Goal: Information Seeking & Learning: Check status

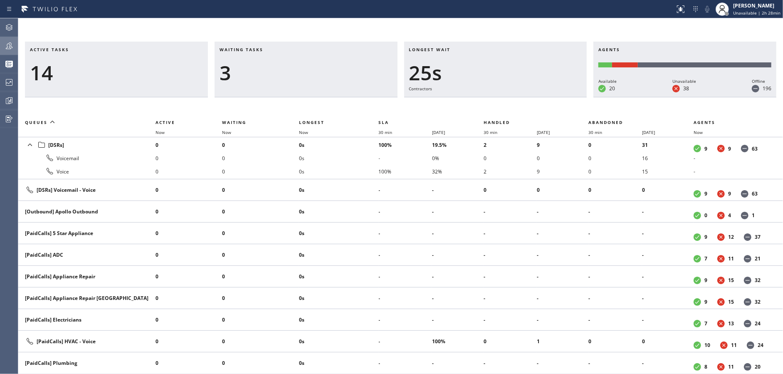
click at [8, 49] on icon at bounding box center [9, 46] width 10 height 10
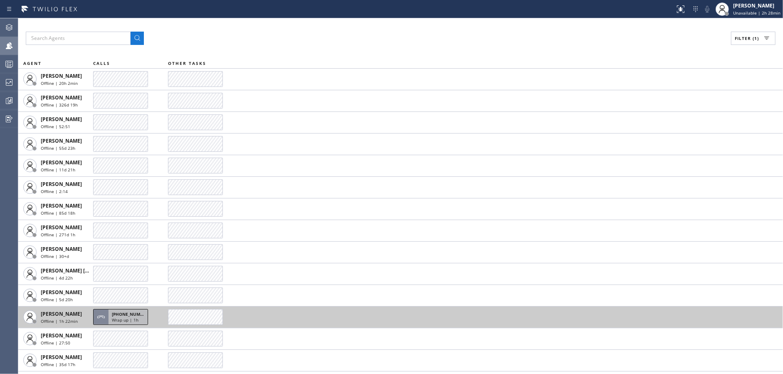
click at [131, 321] on span "Wrap up | 1h" at bounding box center [125, 320] width 27 height 6
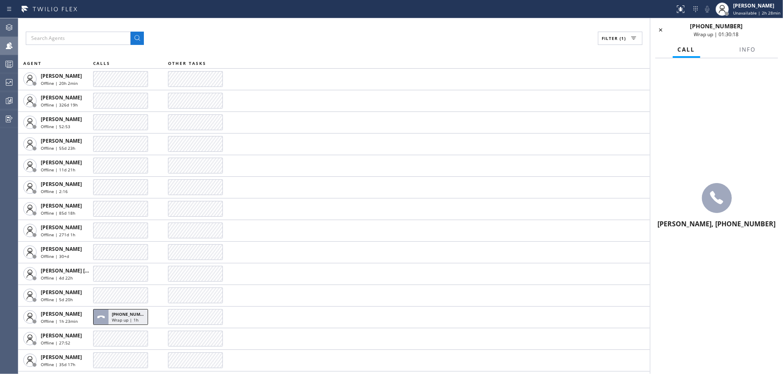
click at [716, 194] on icon at bounding box center [717, 198] width 20 height 20
click at [746, 53] on button "Info" at bounding box center [748, 50] width 26 height 16
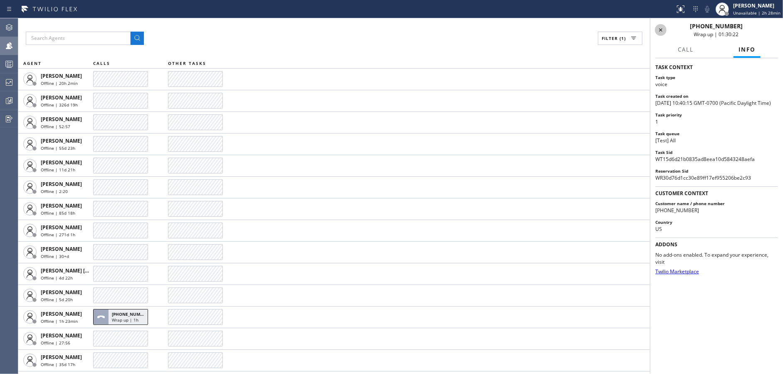
click at [660, 31] on icon at bounding box center [661, 30] width 10 height 10
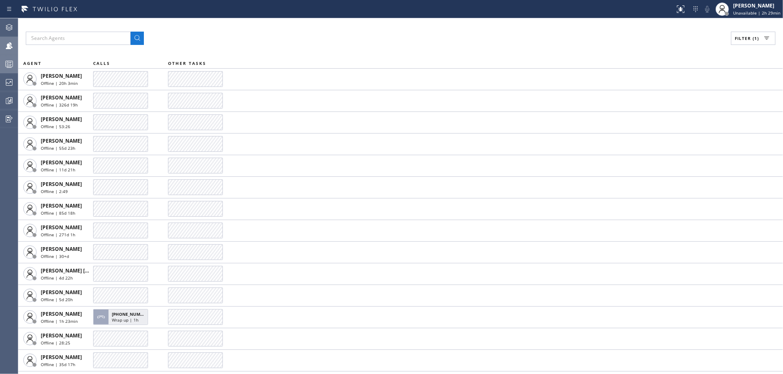
click at [7, 66] on icon at bounding box center [9, 64] width 10 height 10
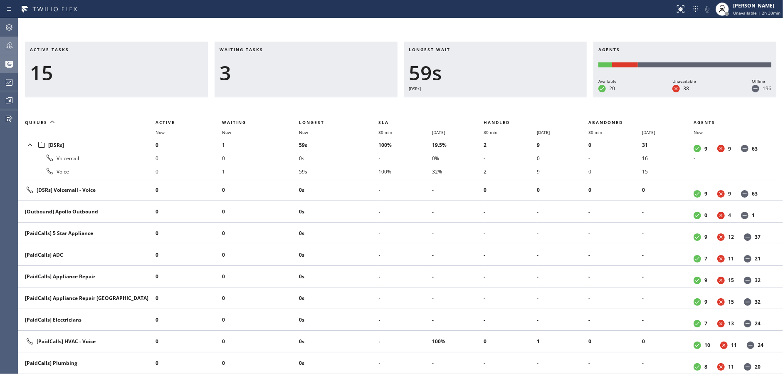
click at [227, 58] on h3 "Waiting tasks" at bounding box center [306, 53] width 173 height 12
click at [3, 99] on div at bounding box center [9, 101] width 18 height 10
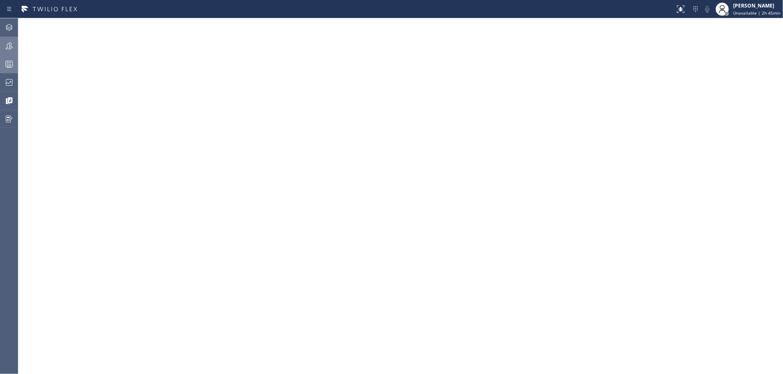
click at [3, 45] on div at bounding box center [9, 46] width 18 height 10
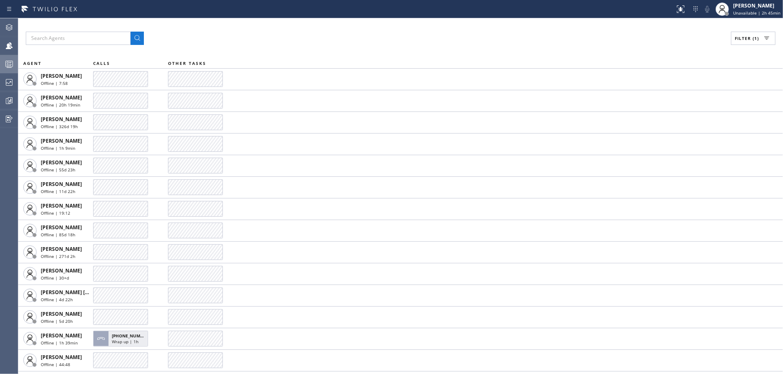
click at [7, 64] on icon at bounding box center [9, 64] width 10 height 10
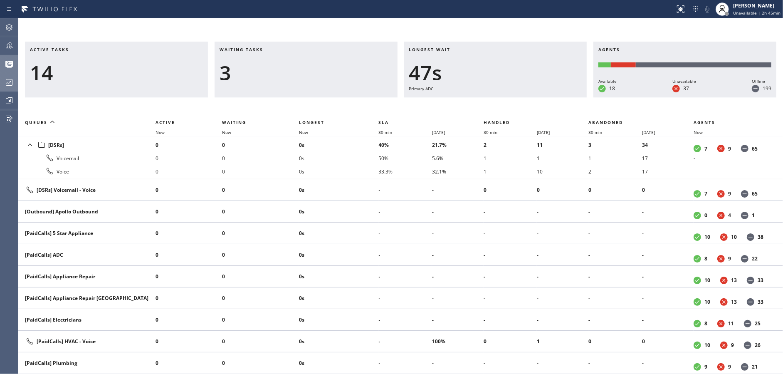
click at [7, 82] on icon at bounding box center [9, 82] width 10 height 10
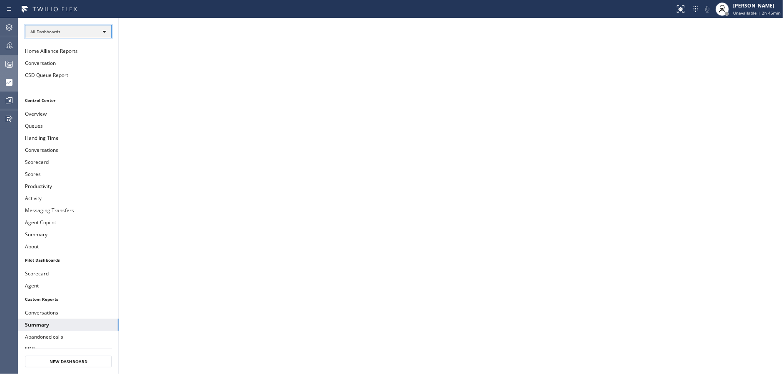
click at [91, 31] on div "All Dashboards" at bounding box center [68, 31] width 87 height 13
drag, startPoint x: 175, startPoint y: 72, endPoint x: 87, endPoint y: 79, distance: 88.9
click at [176, 72] on div at bounding box center [391, 187] width 783 height 374
click at [86, 79] on button "CSD Queue Report" at bounding box center [68, 75] width 100 height 12
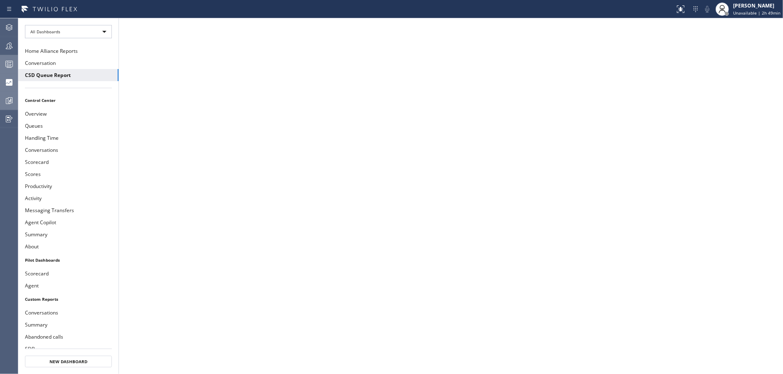
click at [6, 94] on div at bounding box center [9, 100] width 18 height 17
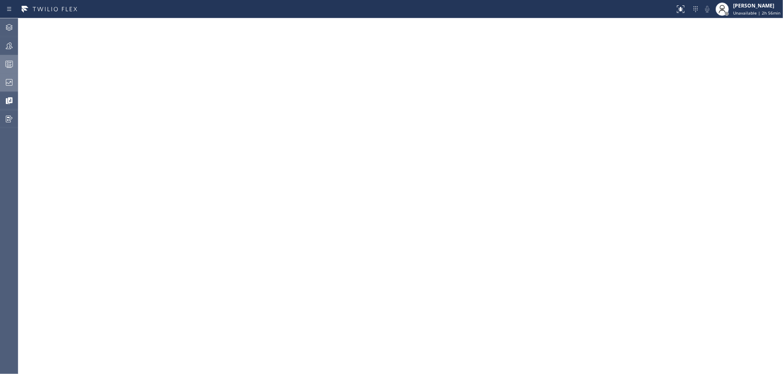
click at [0, 89] on div at bounding box center [9, 82] width 18 height 17
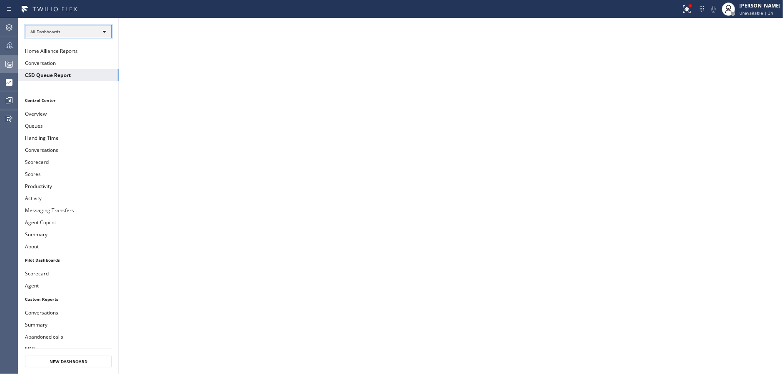
click at [101, 28] on div "All Dashboards" at bounding box center [68, 31] width 87 height 13
click at [75, 86] on li "Custom Reports" at bounding box center [67, 85] width 85 height 10
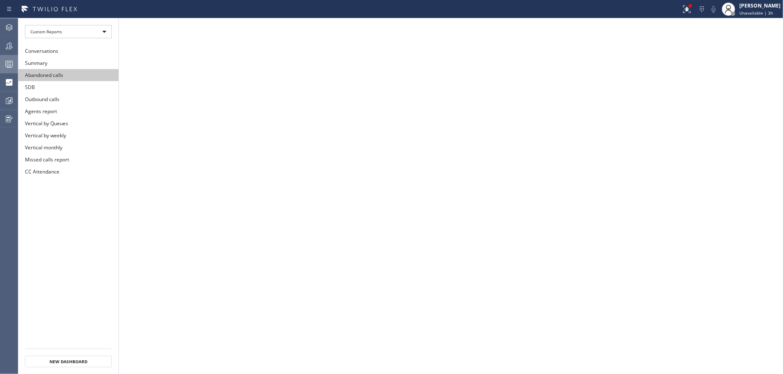
click at [80, 70] on button "Abandoned calls" at bounding box center [68, 75] width 100 height 12
click at [5, 96] on icon at bounding box center [9, 101] width 10 height 10
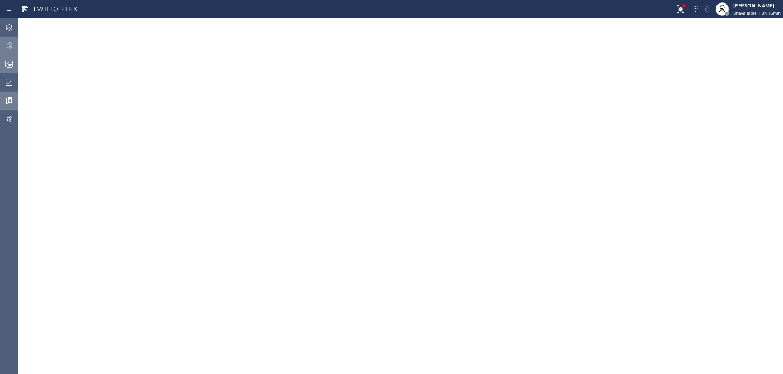
click at [7, 48] on icon at bounding box center [9, 46] width 10 height 10
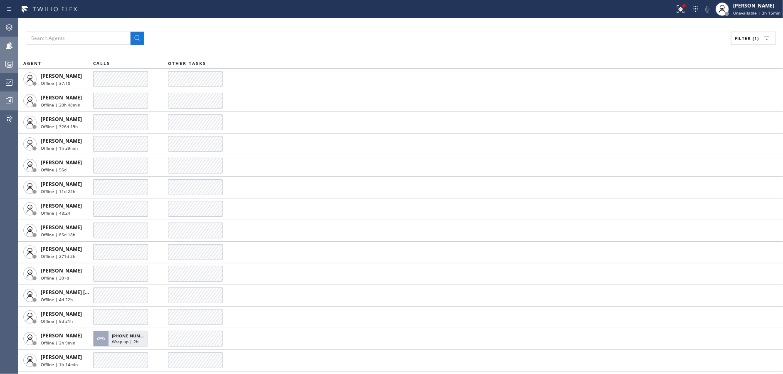
click at [5, 87] on icon at bounding box center [9, 82] width 10 height 10
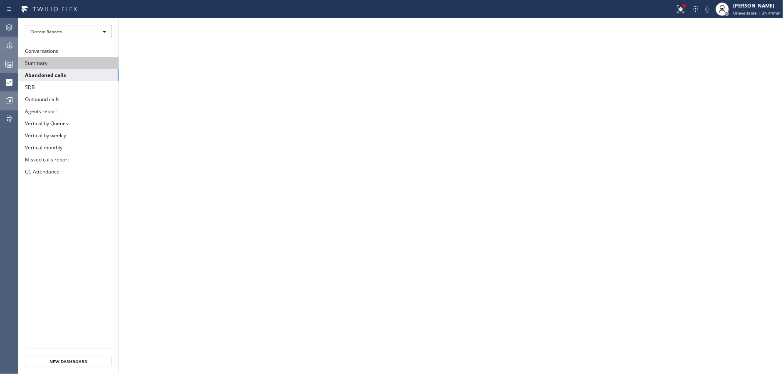
click at [60, 64] on button "Summary" at bounding box center [68, 63] width 100 height 12
click at [5, 103] on icon at bounding box center [9, 101] width 10 height 10
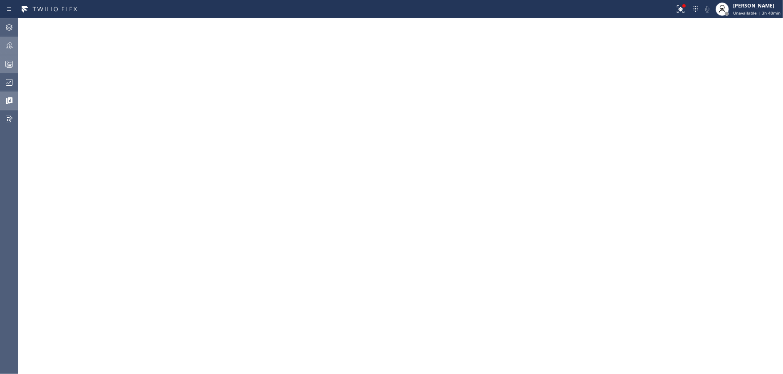
click at [0, 46] on div at bounding box center [9, 46] width 18 height 10
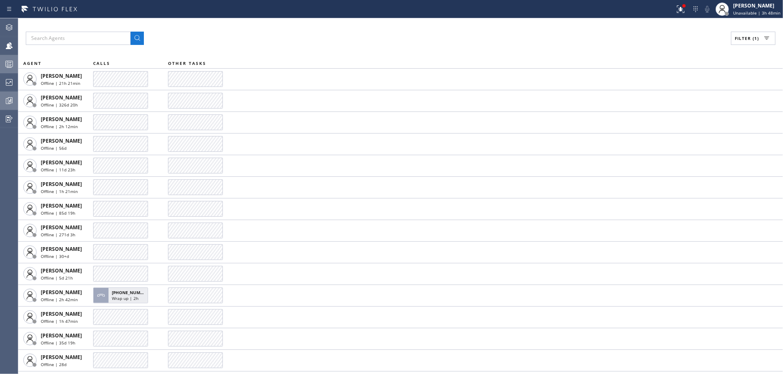
click at [5, 78] on icon at bounding box center [9, 82] width 10 height 10
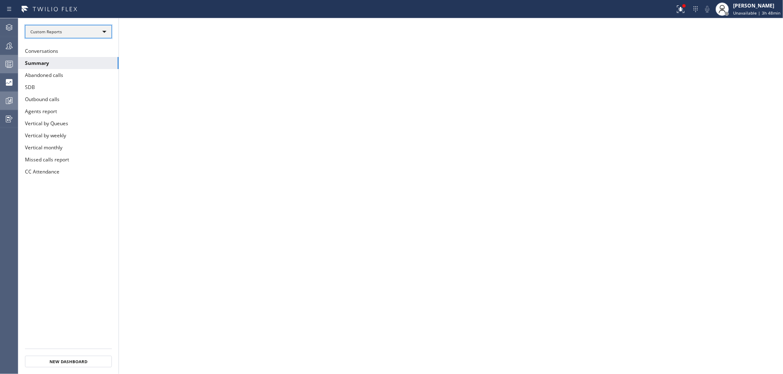
click at [99, 29] on div "Custom Reports" at bounding box center [68, 31] width 87 height 13
click at [75, 85] on li "Custom Reports" at bounding box center [67, 85] width 85 height 10
click at [76, 64] on button "Summary" at bounding box center [68, 63] width 100 height 12
click at [6, 98] on icon at bounding box center [9, 101] width 10 height 10
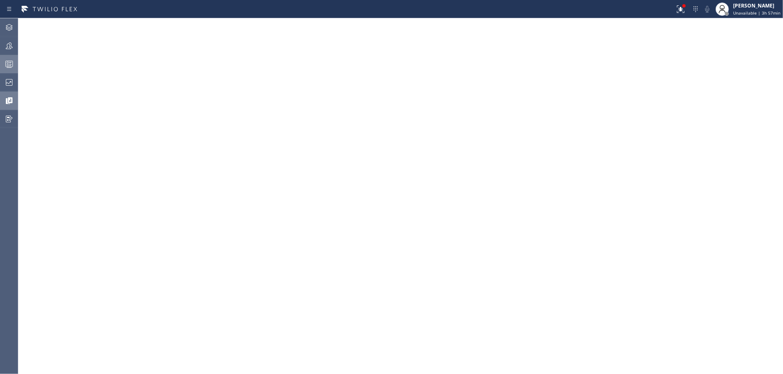
click at [0, 65] on div at bounding box center [9, 64] width 18 height 10
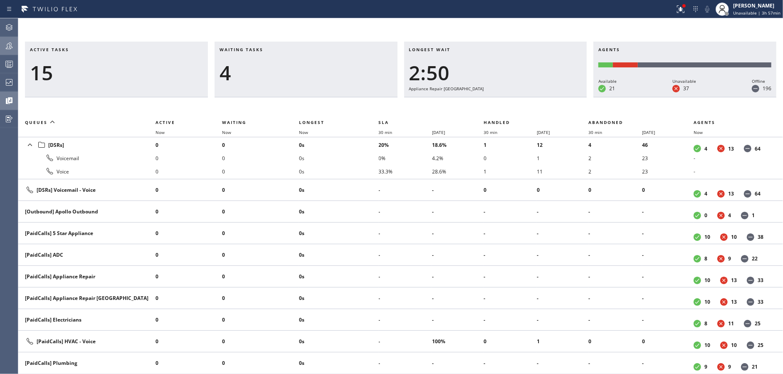
click at [4, 42] on icon at bounding box center [9, 46] width 10 height 10
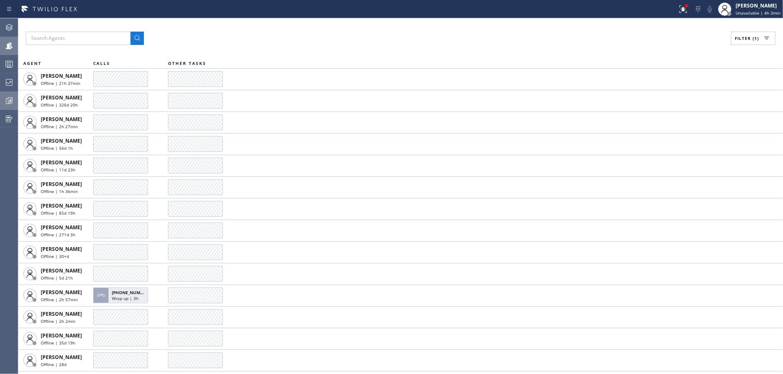
click at [2, 81] on div at bounding box center [9, 82] width 18 height 10
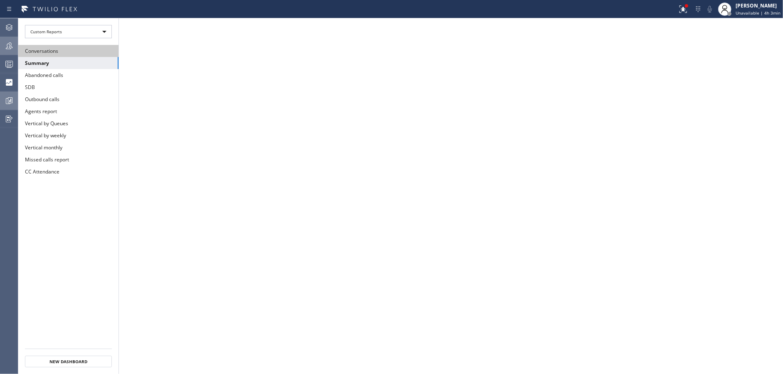
click at [79, 54] on button "Conversations" at bounding box center [68, 51] width 100 height 12
click at [0, 66] on div at bounding box center [9, 64] width 18 height 10
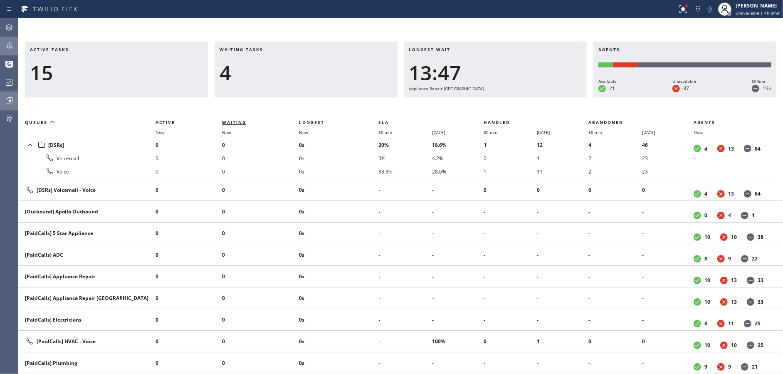
click at [236, 124] on span "Waiting" at bounding box center [234, 122] width 24 height 6
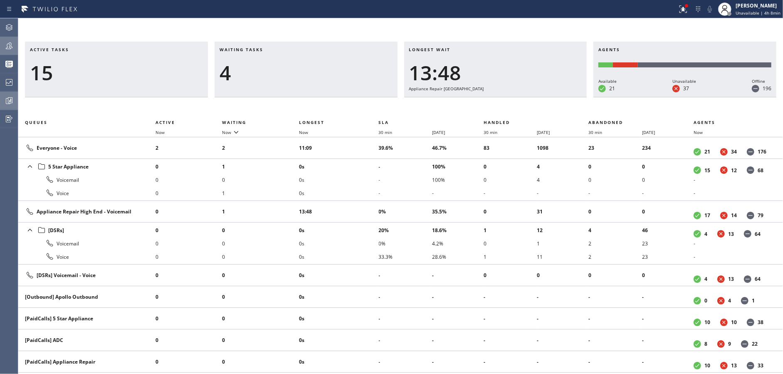
click at [260, 82] on div "4" at bounding box center [306, 73] width 173 height 24
click at [231, 127] on icon at bounding box center [236, 132] width 10 height 10
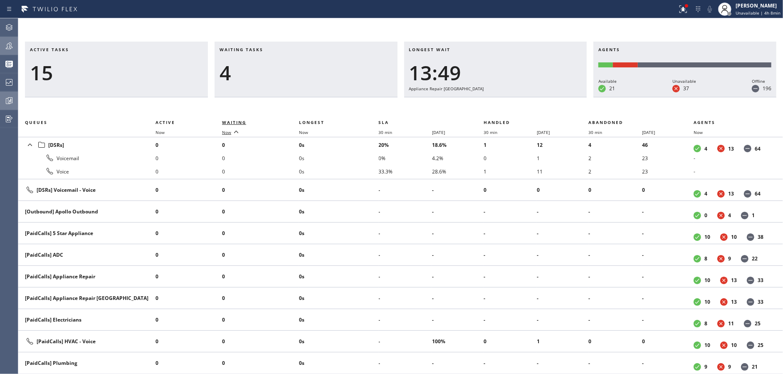
click at [231, 120] on span "Waiting" at bounding box center [234, 122] width 24 height 6
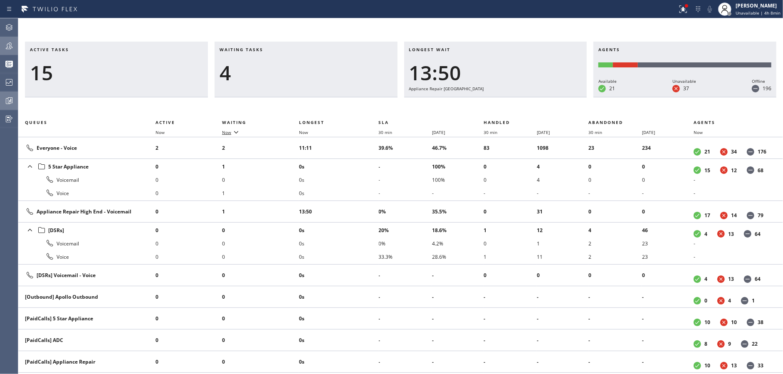
click at [257, 96] on div "Waiting tasks 4" at bounding box center [306, 70] width 183 height 56
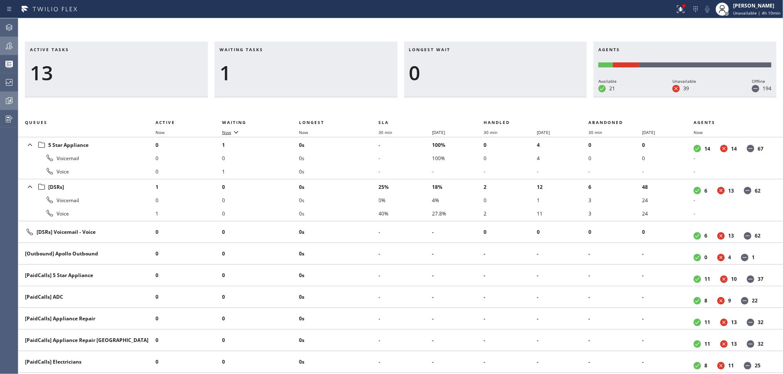
click at [335, 76] on div "1" at bounding box center [306, 73] width 173 height 24
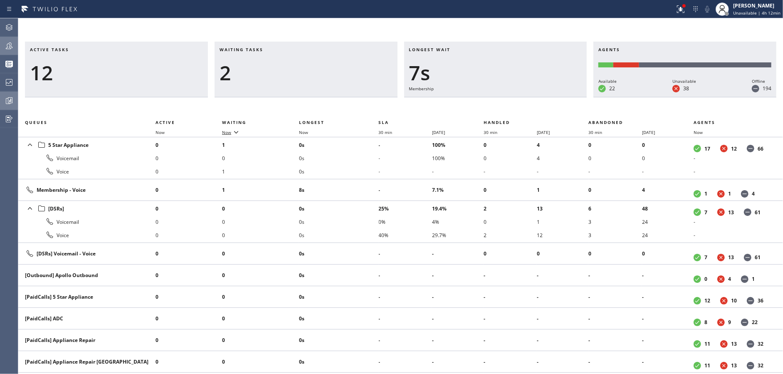
drag, startPoint x: 4, startPoint y: 93, endPoint x: 12, endPoint y: 94, distance: 8.9
click at [4, 92] on div at bounding box center [9, 100] width 18 height 17
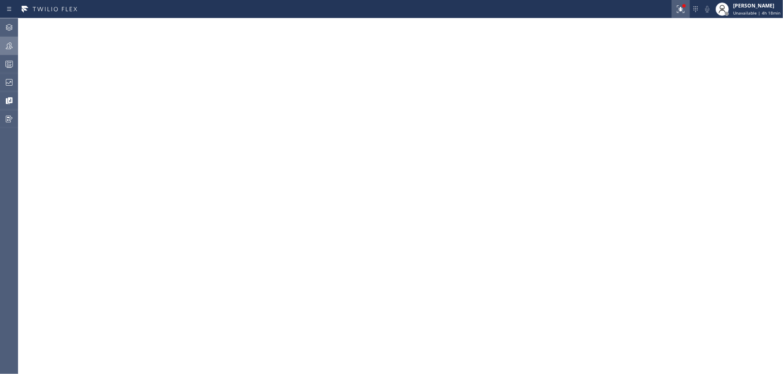
click at [683, 3] on button at bounding box center [681, 9] width 18 height 18
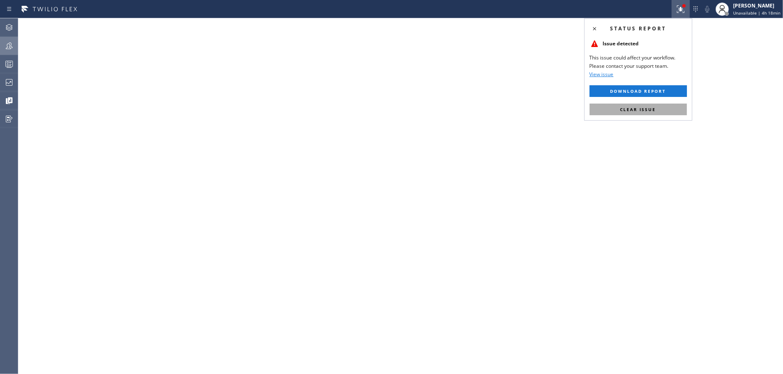
click at [620, 109] on button "Clear issue" at bounding box center [638, 110] width 97 height 12
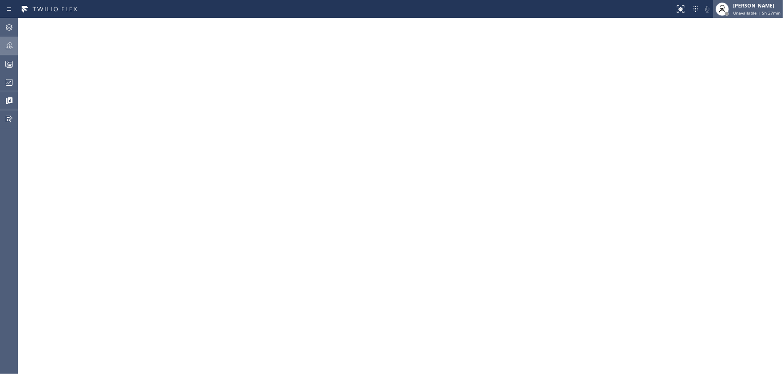
click at [757, 13] on span "Unavailable | 5h 27min" at bounding box center [756, 13] width 47 height 6
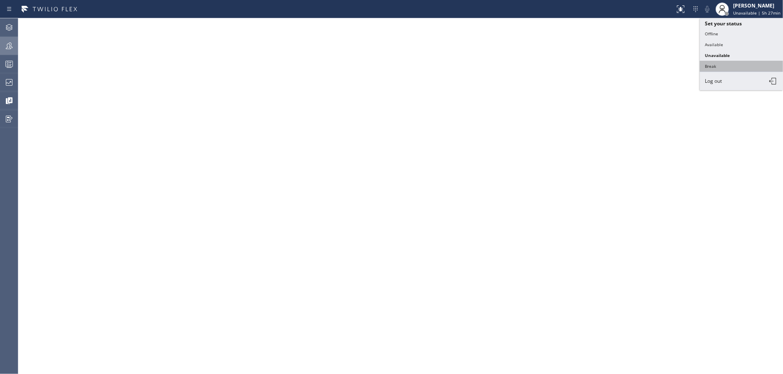
click at [730, 62] on button "Break" at bounding box center [741, 66] width 83 height 11
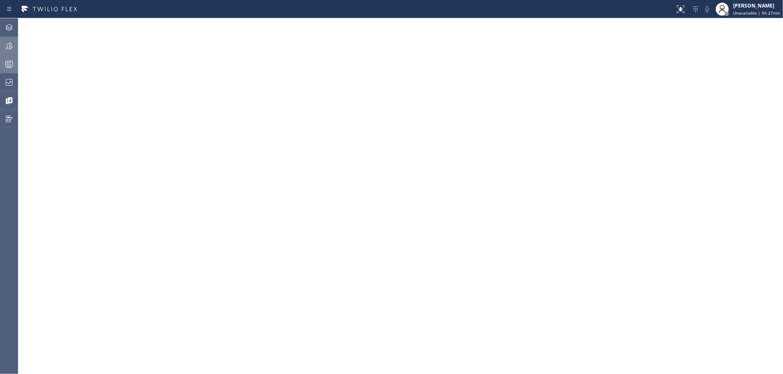
click at [14, 64] on div at bounding box center [9, 64] width 18 height 10
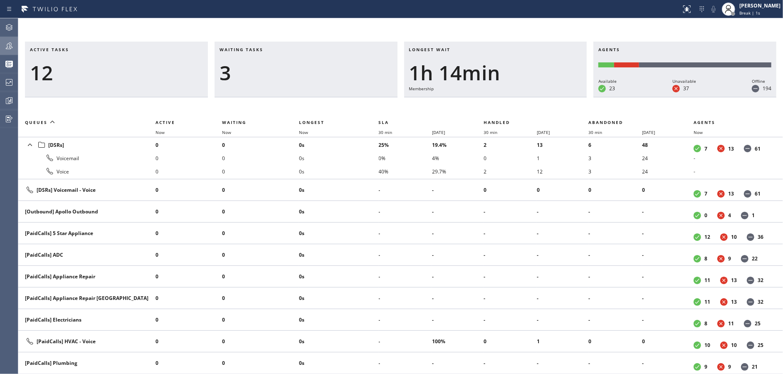
click at [0, 50] on div at bounding box center [9, 46] width 18 height 10
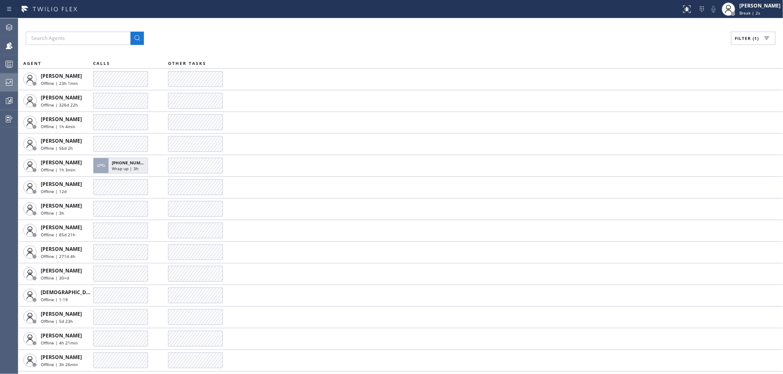
click at [0, 81] on div at bounding box center [9, 82] width 18 height 10
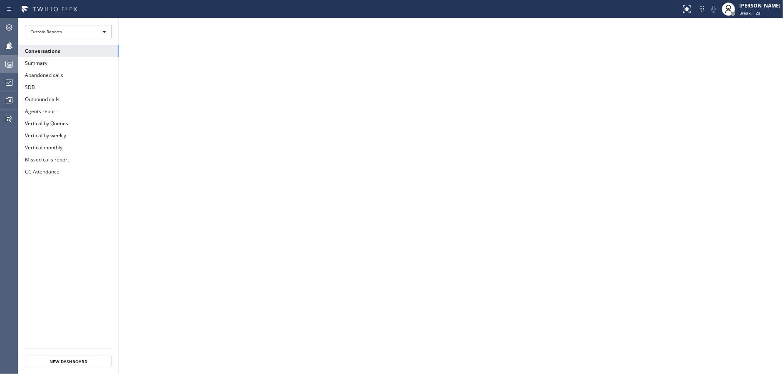
click at [1, 60] on div at bounding box center [9, 64] width 18 height 10
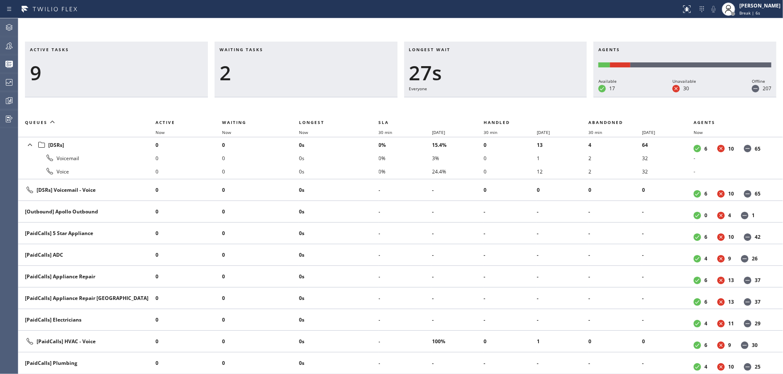
click at [242, 42] on div "Waiting tasks 2" at bounding box center [306, 70] width 183 height 56
click at [343, 53] on h3 "Waiting tasks" at bounding box center [306, 53] width 173 height 12
click at [337, 57] on h3 "Waiting tasks" at bounding box center [306, 53] width 173 height 12
click at [314, 78] on div "3" at bounding box center [306, 73] width 173 height 24
